Goal: Find specific page/section: Find specific page/section

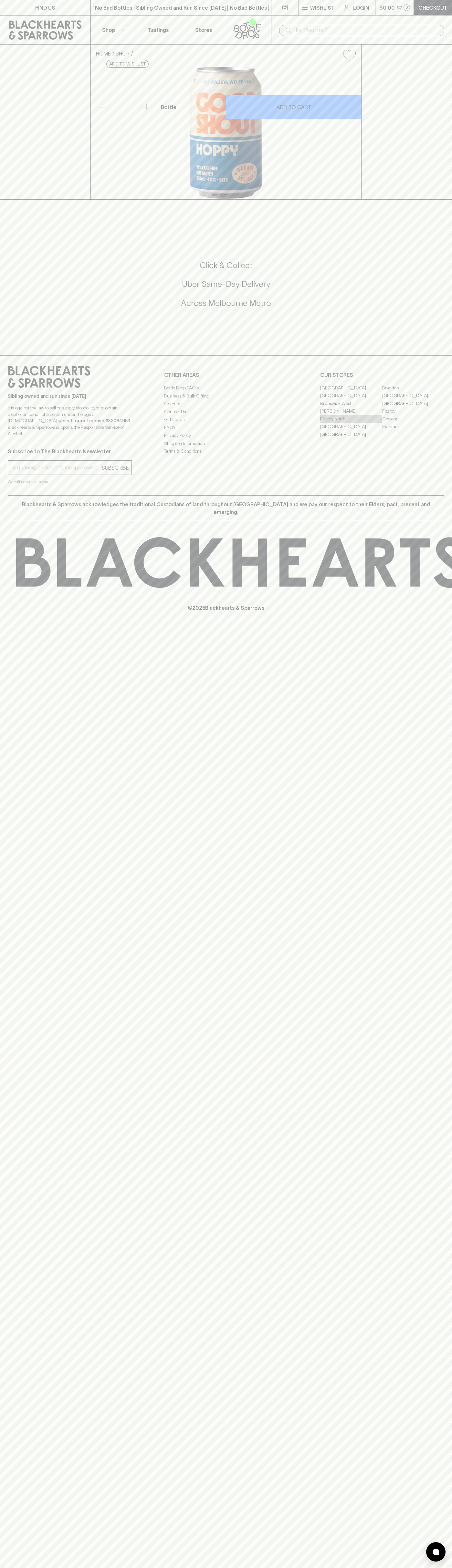
click at [351, 422] on link "Fitzroy North" at bounding box center [351, 419] width 62 height 8
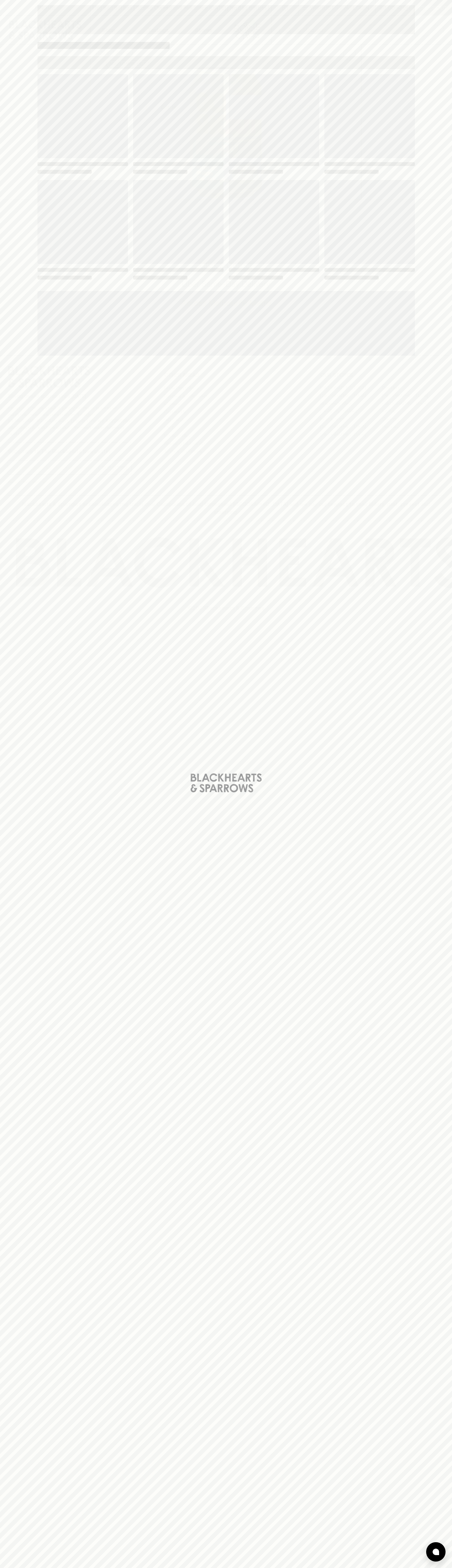
click at [307, 215] on span "Loading" at bounding box center [274, 222] width 90 height 84
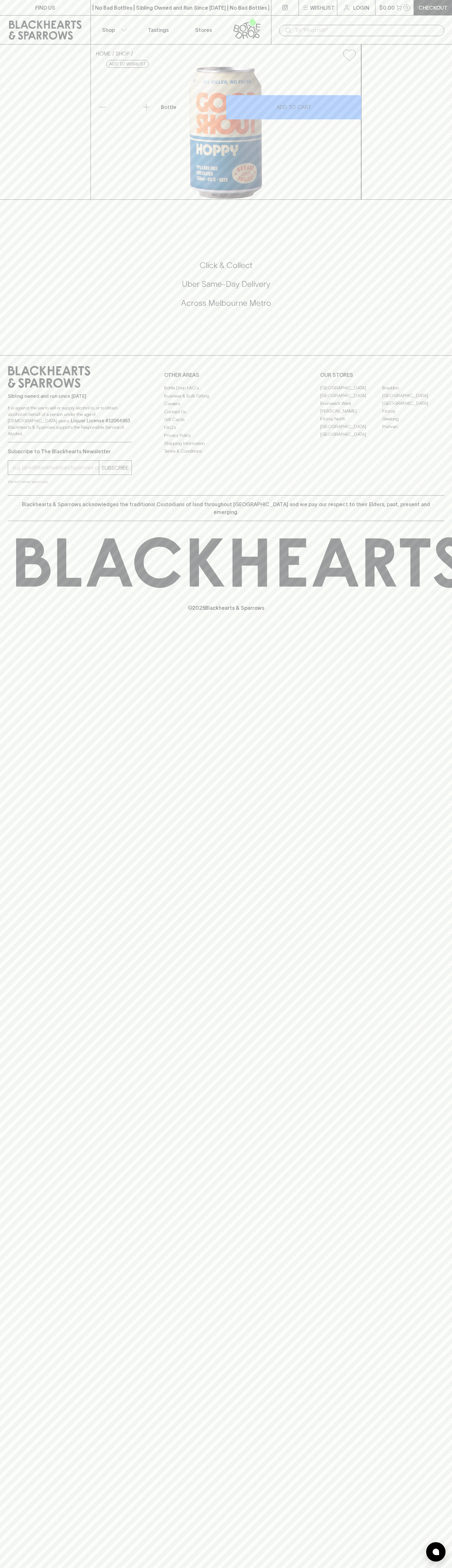
click at [447, 26] on div "​" at bounding box center [361, 30] width 181 height 29
click at [422, 16] on div "​" at bounding box center [361, 30] width 181 height 29
click at [124, 1567] on html "FIND US | No Bad Bottles | Sibling Owned and Run Since 2006 | No Bad Bottles | …" at bounding box center [226, 784] width 452 height 1568
click at [19, 271] on h5 "Click & Collect" at bounding box center [226, 265] width 436 height 10
